Goal: Find specific page/section: Find specific page/section

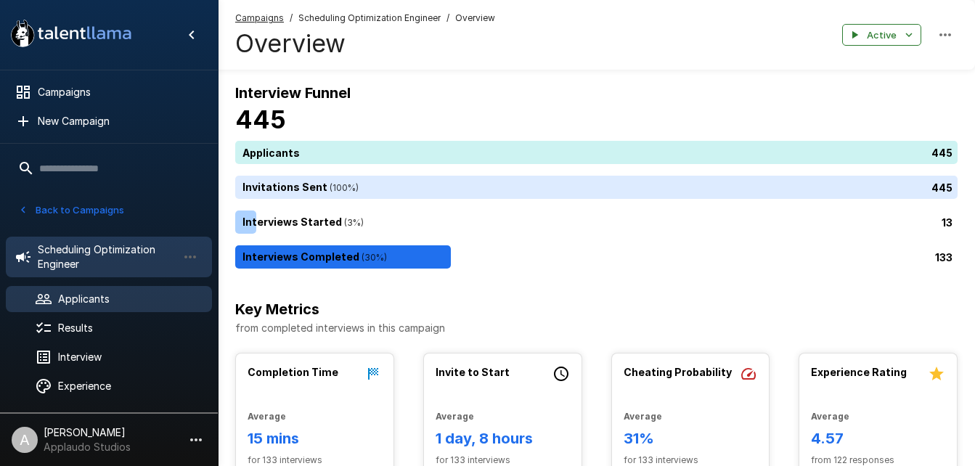
click at [94, 301] on span "Applicants" at bounding box center [129, 299] width 142 height 15
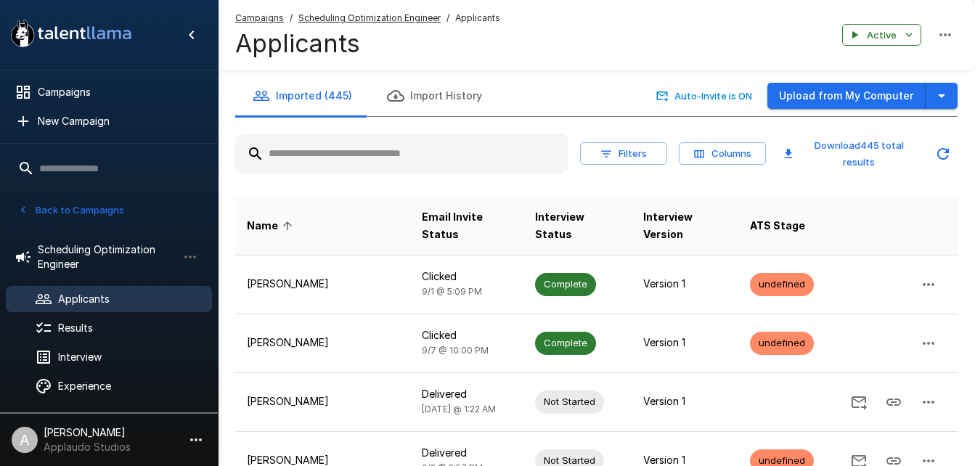
click at [336, 152] on input "text" at bounding box center [401, 154] width 333 height 26
paste input "**********"
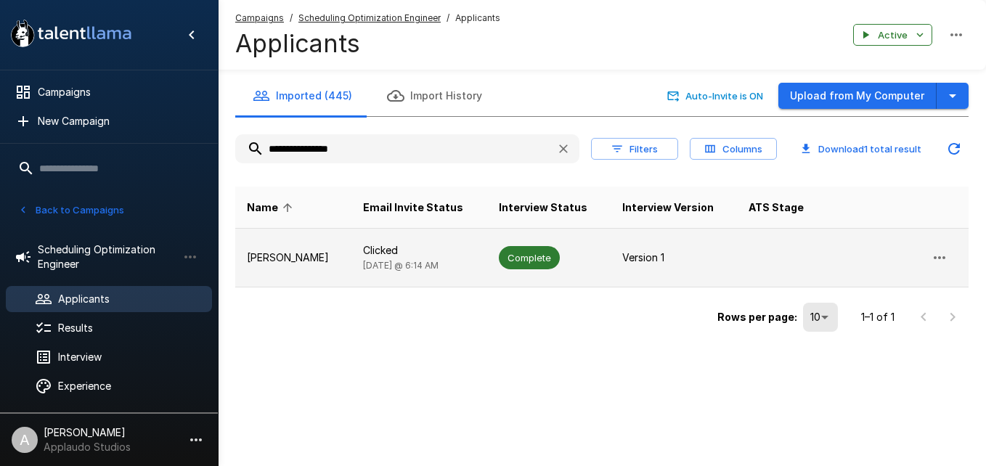
type input "**********"
click at [450, 252] on p "Clicked" at bounding box center [419, 250] width 112 height 15
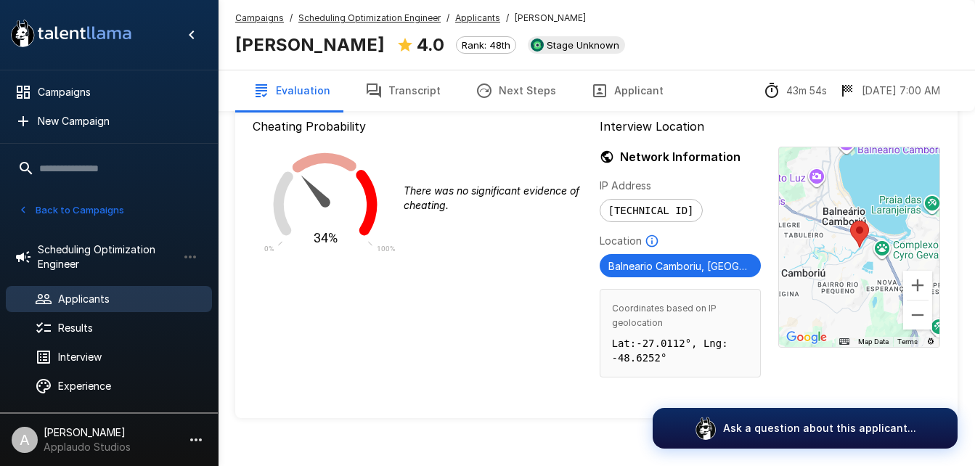
scroll to position [1549, 0]
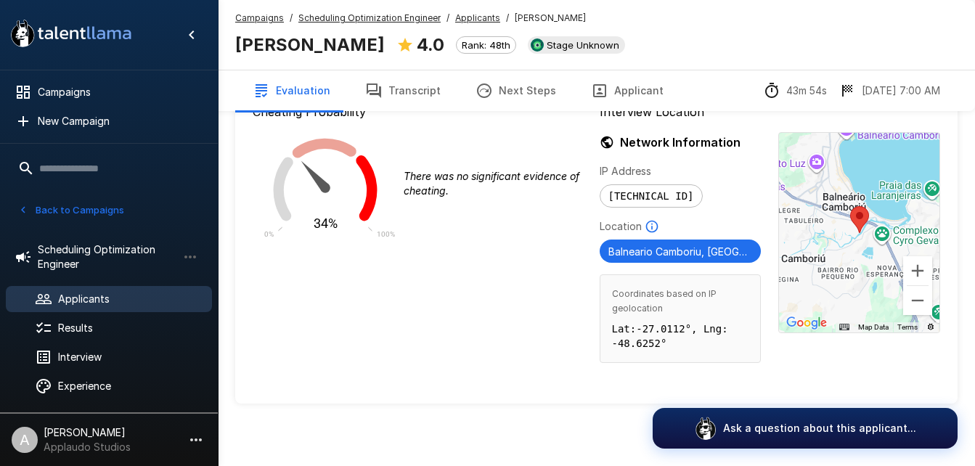
click at [850, 211] on img at bounding box center [859, 219] width 19 height 27
click at [854, 208] on img at bounding box center [859, 219] width 19 height 27
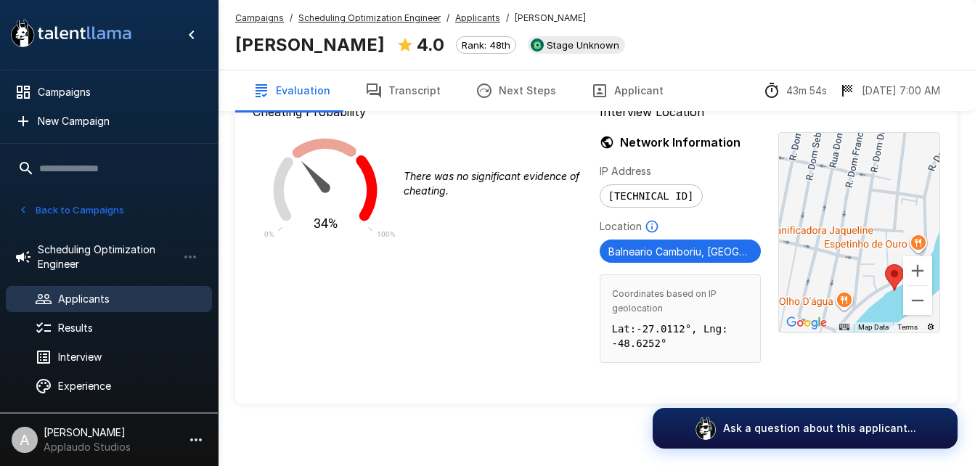
drag, startPoint x: 851, startPoint y: 290, endPoint x: 809, endPoint y: 85, distance: 209.5
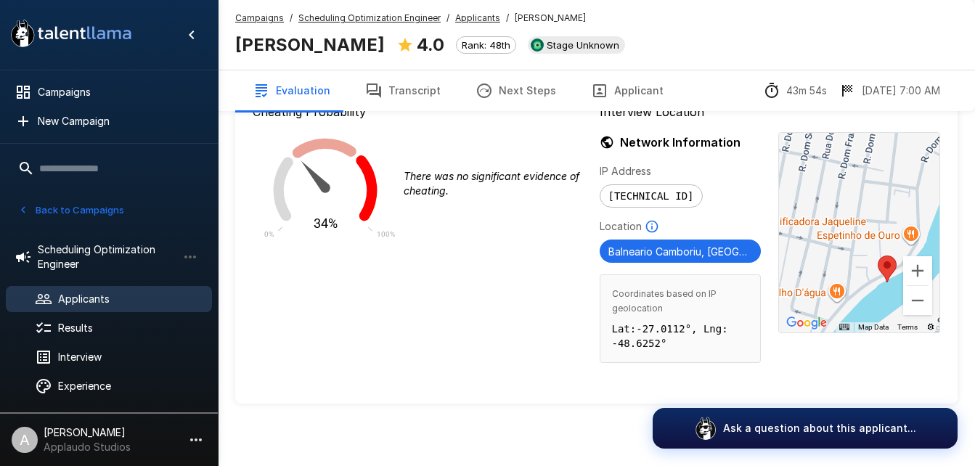
click at [869, 181] on div at bounding box center [859, 233] width 160 height 200
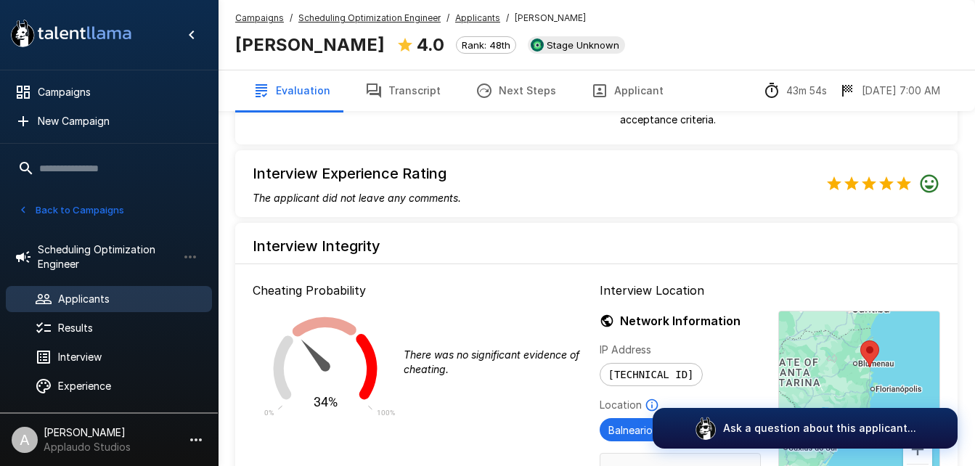
scroll to position [1363, 0]
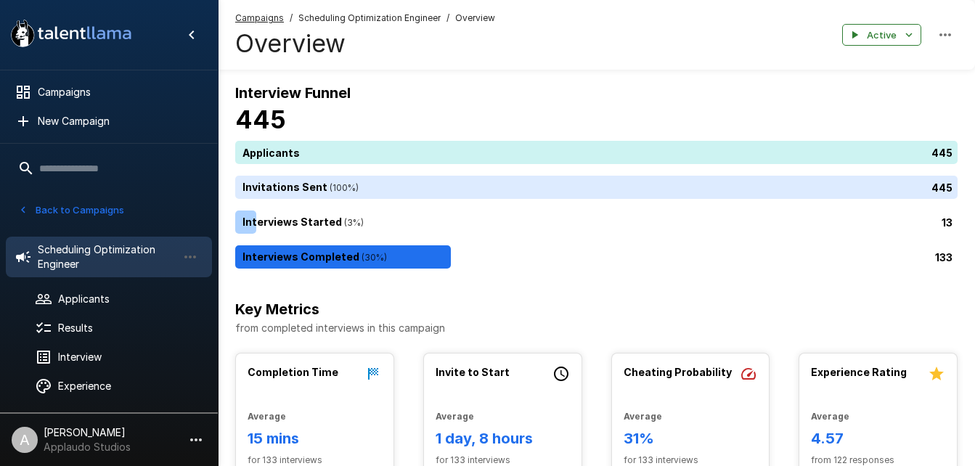
click at [276, 11] on span "Campaigns" at bounding box center [259, 18] width 49 height 15
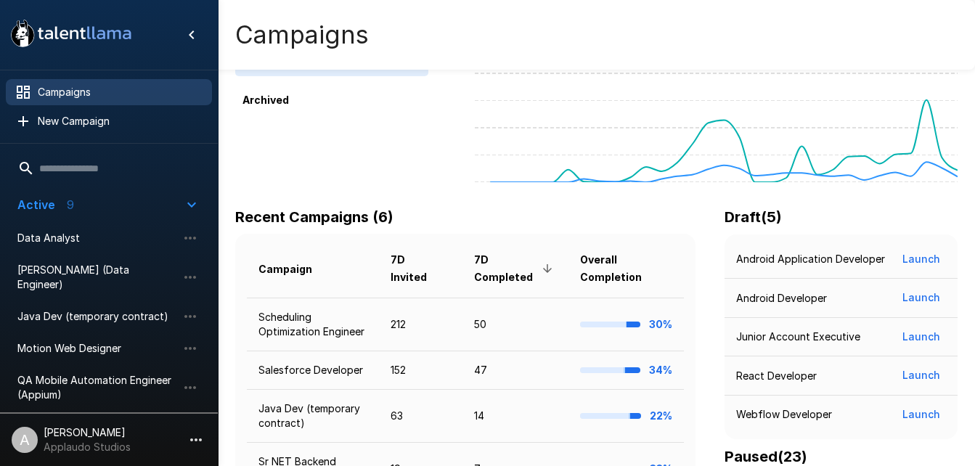
scroll to position [106, 0]
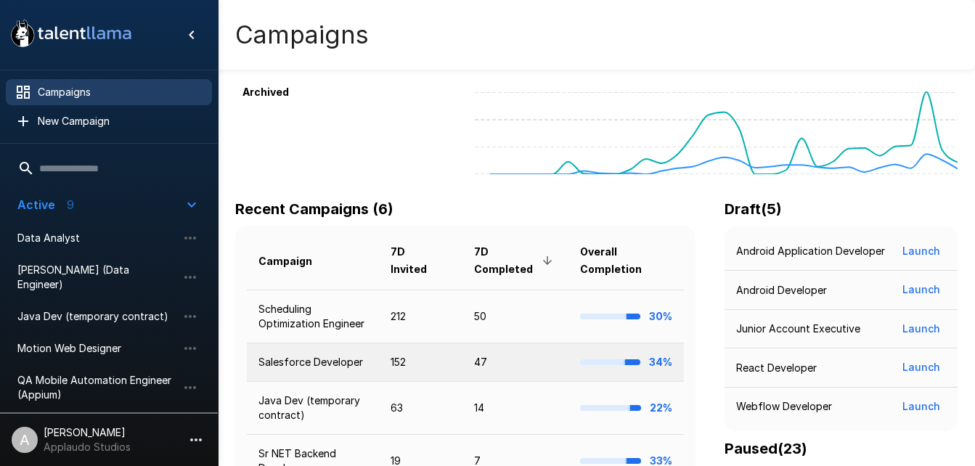
click at [292, 358] on td "Salesforce Developer" at bounding box center [313, 362] width 132 height 38
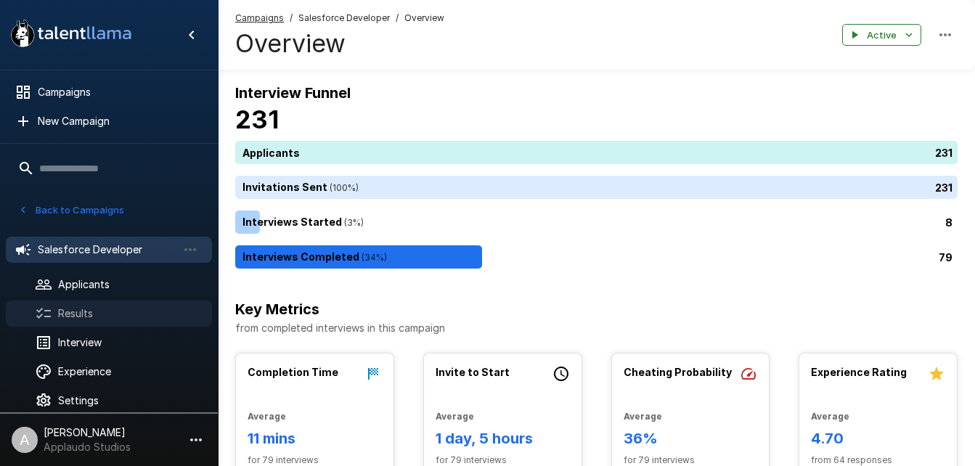
click at [116, 315] on span "Results" at bounding box center [129, 313] width 142 height 15
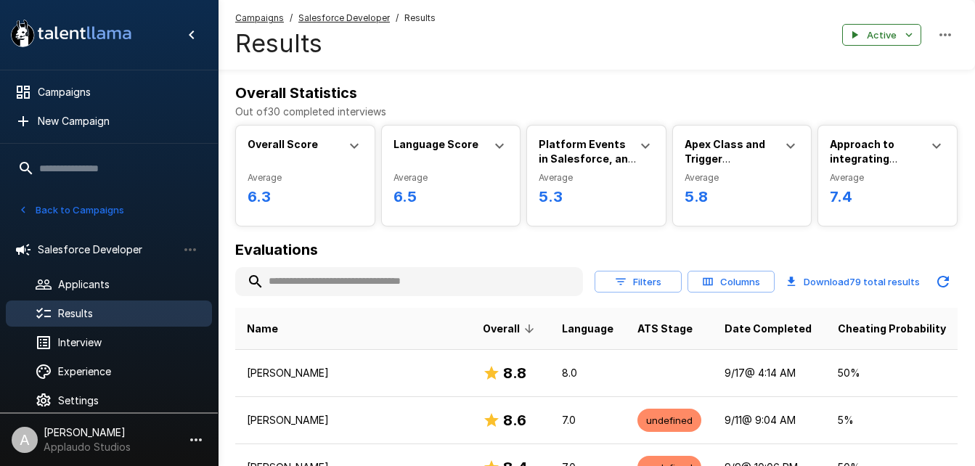
click at [319, 290] on input "text" at bounding box center [409, 282] width 348 height 26
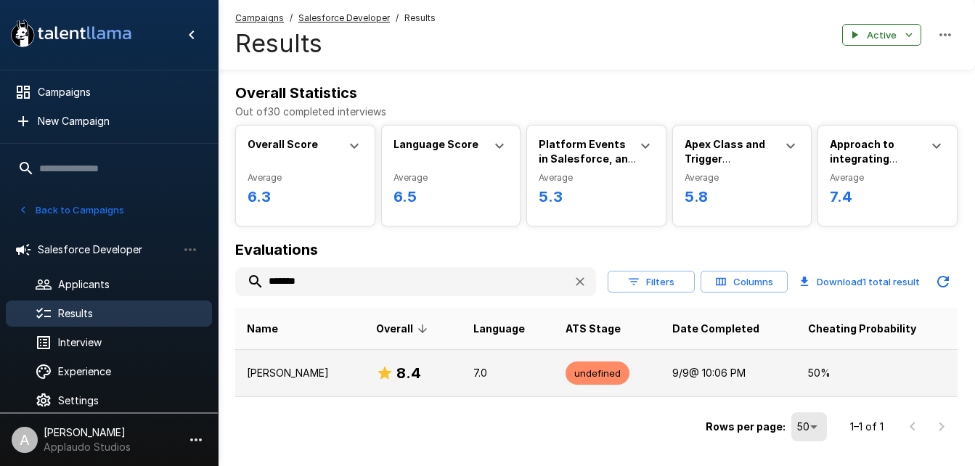
type input "*******"
click at [300, 378] on p "[PERSON_NAME]" at bounding box center [300, 373] width 106 height 15
